Goal: Transaction & Acquisition: Obtain resource

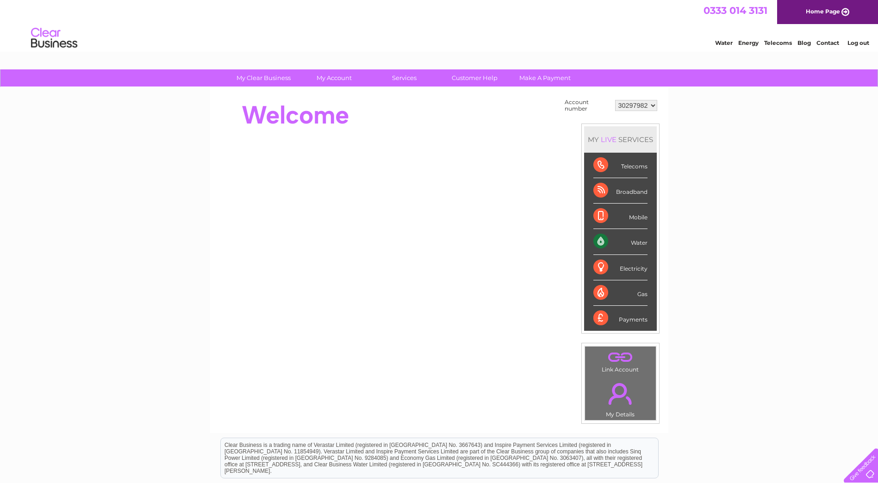
click at [652, 105] on select "30297982 30298642 30298644 30308810 30323432" at bounding box center [636, 105] width 42 height 11
select select "30323432"
click at [615, 100] on select "30297982 30298642 30298644 30308810 30323432" at bounding box center [636, 105] width 42 height 11
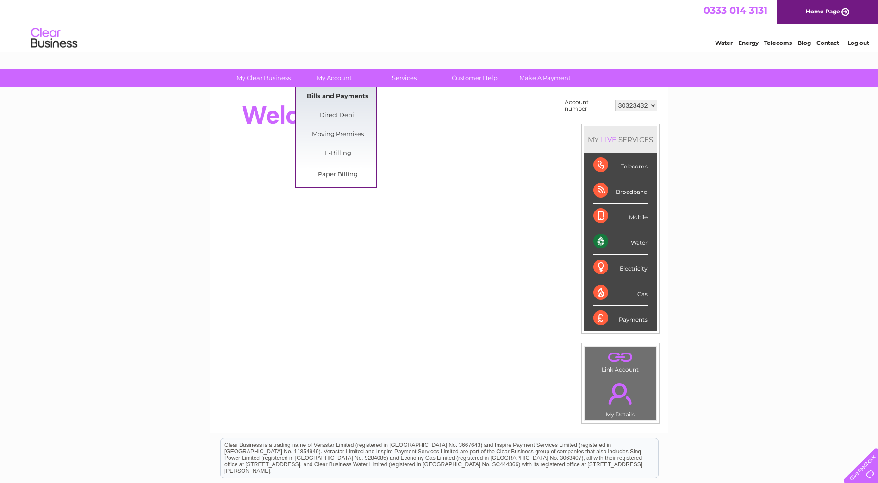
click at [335, 100] on link "Bills and Payments" at bounding box center [337, 96] width 76 height 19
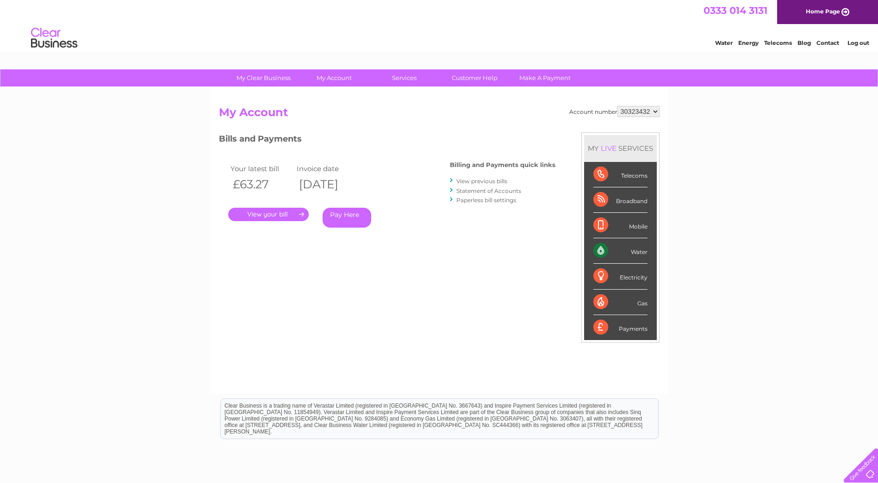
click at [656, 111] on select "30297982 30298642 30298644 30308810 30323432" at bounding box center [638, 111] width 42 height 11
select select "30308810"
click at [617, 106] on select "30297982 30298642 30298644 30308810 30323432" at bounding box center [638, 111] width 42 height 11
click at [654, 110] on select "30297982 30298642 30298644 30308810 30323432" at bounding box center [638, 111] width 42 height 11
select select "30297982"
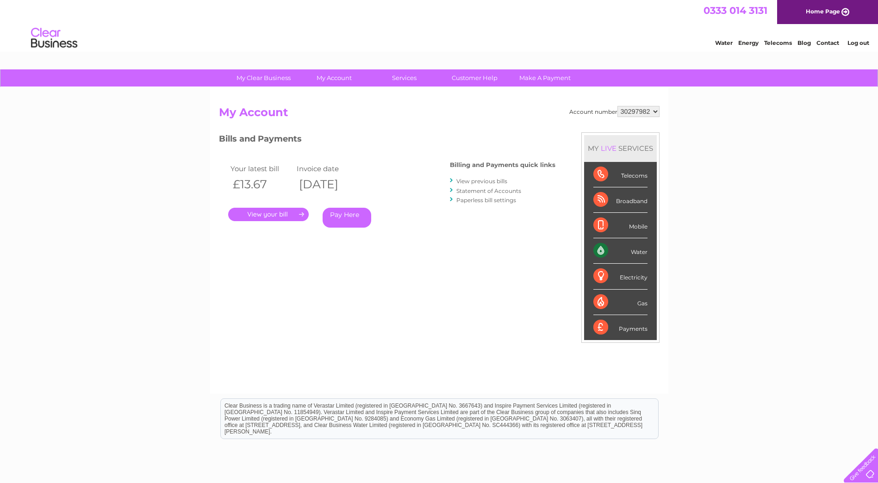
click at [617, 106] on select "30297982 30298642 30298644 30308810 30323432" at bounding box center [638, 111] width 42 height 11
click at [657, 111] on select "30297982 30298642 30298644 30308810 30323432" at bounding box center [638, 111] width 42 height 11
select select "30298642"
click at [617, 106] on select "30297982 30298642 30298644 30308810 30323432" at bounding box center [638, 111] width 42 height 11
click at [656, 111] on select "30297982 30298642 30298644 30308810 30323432" at bounding box center [638, 111] width 42 height 11
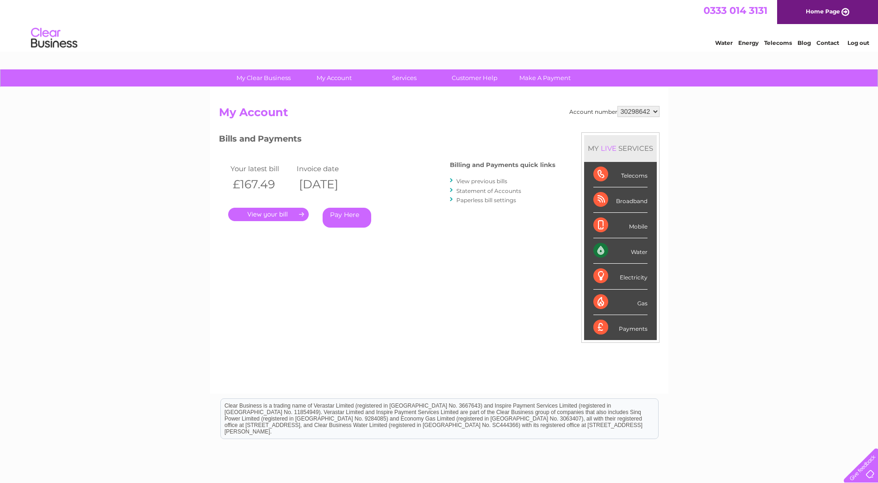
select select "30298644"
click at [617, 106] on select "30297982 30298642 30298644 30308810 30323432" at bounding box center [638, 111] width 42 height 11
click at [261, 216] on link "." at bounding box center [268, 214] width 80 height 13
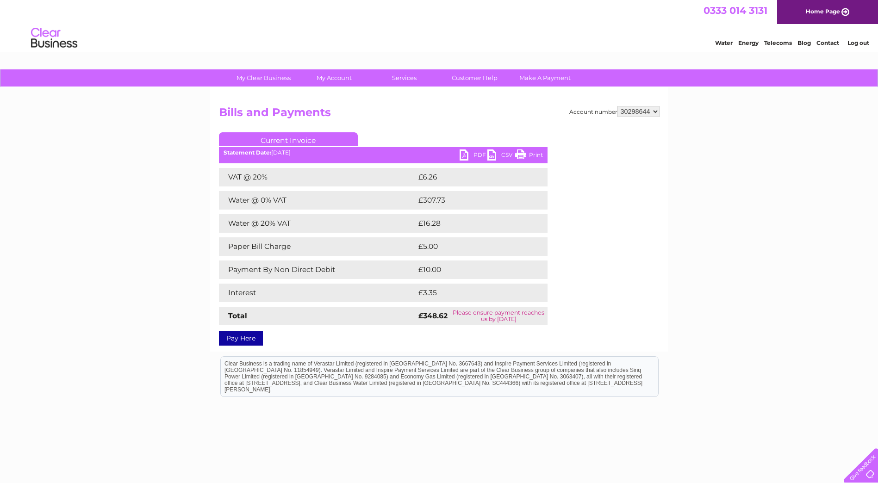
click at [477, 155] on link "PDF" at bounding box center [473, 155] width 28 height 13
click at [471, 154] on link "PDF" at bounding box center [473, 155] width 28 height 13
click at [472, 154] on link "PDF" at bounding box center [473, 155] width 28 height 13
